Goal: Register for event/course

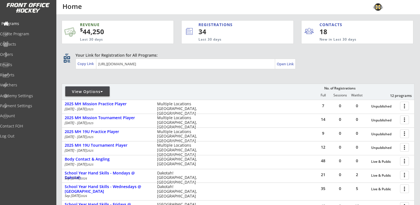
click at [17, 22] on div "Programs" at bounding box center [26, 24] width 50 height 4
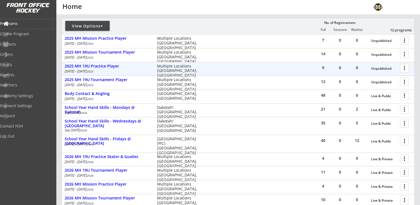
scroll to position [83, 0]
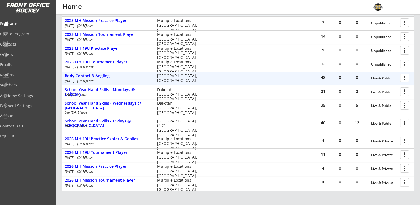
click at [404, 77] on div at bounding box center [406, 78] width 10 height 10
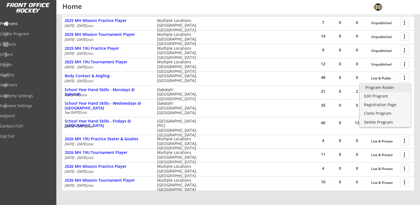
click at [389, 86] on div "Program Roster" at bounding box center [385, 87] width 40 height 4
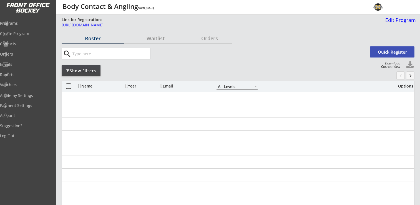
select select ""All Levels""
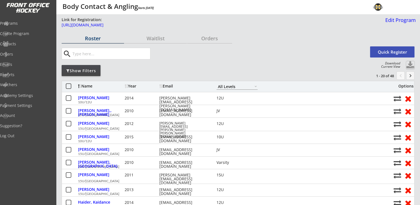
click at [411, 64] on button at bounding box center [410, 65] width 8 height 8
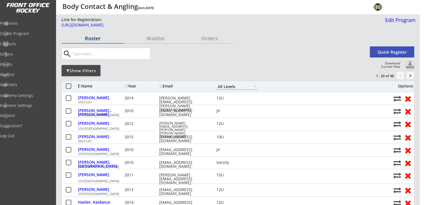
select select ""Player Info""
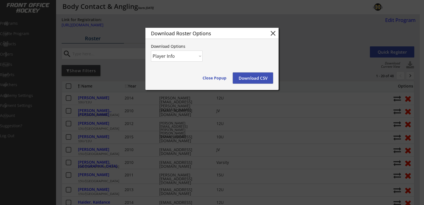
click at [249, 75] on button "Download CSV" at bounding box center [253, 77] width 40 height 11
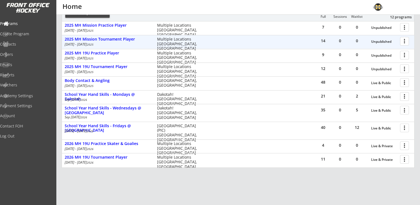
scroll to position [105, 0]
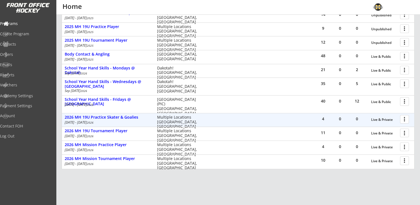
click at [404, 119] on div at bounding box center [406, 119] width 10 height 10
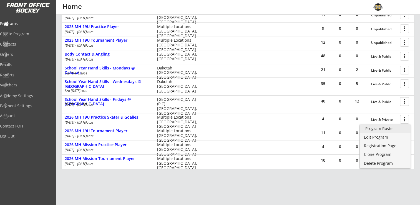
click at [387, 128] on div "Program Roster" at bounding box center [385, 129] width 40 height 4
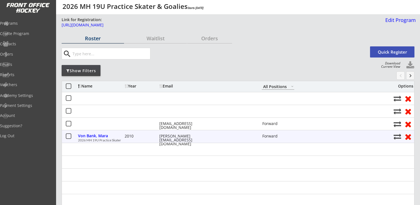
select select ""All Positions""
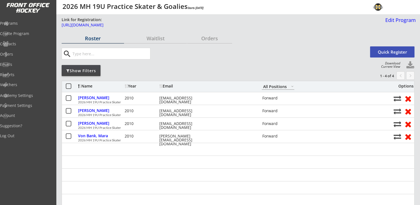
click at [395, 52] on button "Quick Register" at bounding box center [392, 51] width 44 height 11
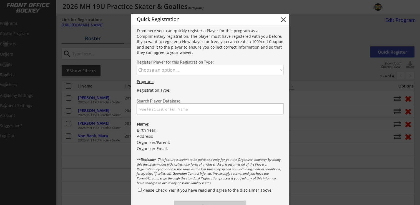
click at [194, 69] on select "Choose an option... 2026 MH 19U Practice Skater 2026 MH 19U Practice Goalie" at bounding box center [210, 70] width 147 height 10
select select ""1348695171700984260__LOOKUP__1755281763543x363938807535632400""
click at [137, 65] on select "Choose an option... 2026 MH 19U Practice Skater 2026 MH 19U Practice Goalie" at bounding box center [210, 70] width 147 height 10
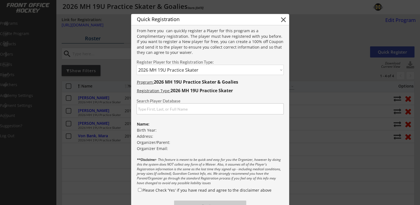
click at [180, 106] on input "input" at bounding box center [210, 108] width 147 height 11
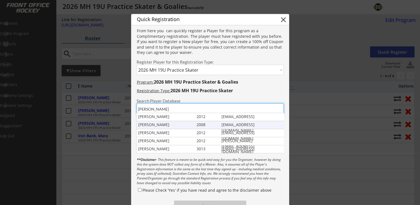
type input "anderson"
click at [164, 124] on div "Jonni Anderson" at bounding box center [166, 125] width 56 height 6
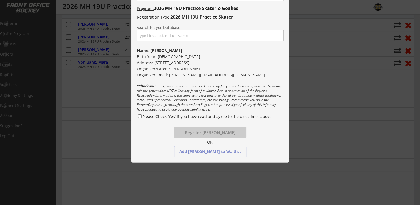
scroll to position [83, 0]
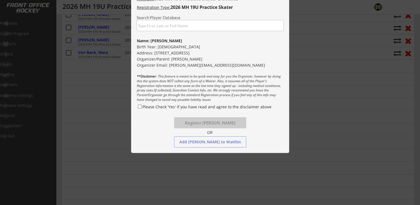
click at [139, 106] on input "Please Check 'Yes' if you have read and agree to the disclaimer above" at bounding box center [140, 107] width 4 height 4
checkbox input "true"
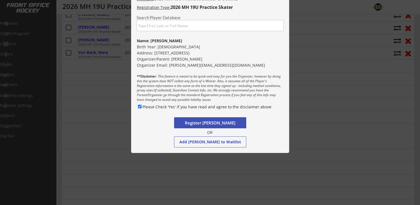
click at [220, 121] on button "Register Jonni Anderson" at bounding box center [210, 122] width 72 height 11
select select ""PLACEHOLDER_1427118222253""
checkbox input "false"
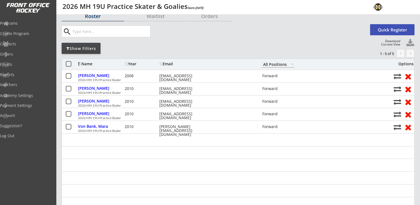
scroll to position [0, 0]
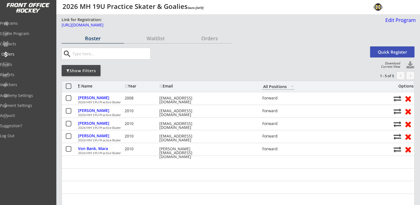
click at [26, 56] on div "Orders" at bounding box center [26, 54] width 50 height 4
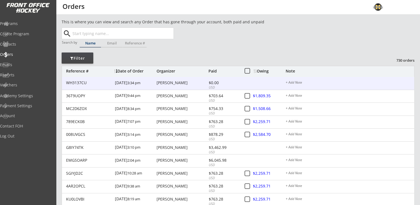
click at [176, 82] on div "[PERSON_NAME]" at bounding box center [182, 83] width 51 height 4
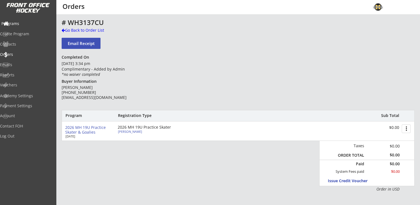
click at [26, 24] on div "Programs" at bounding box center [26, 24] width 50 height 4
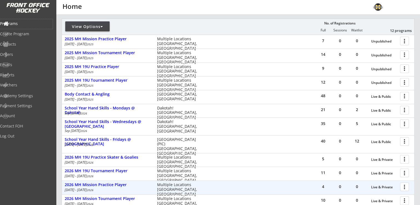
scroll to position [111, 0]
